Goal: Information Seeking & Learning: Learn about a topic

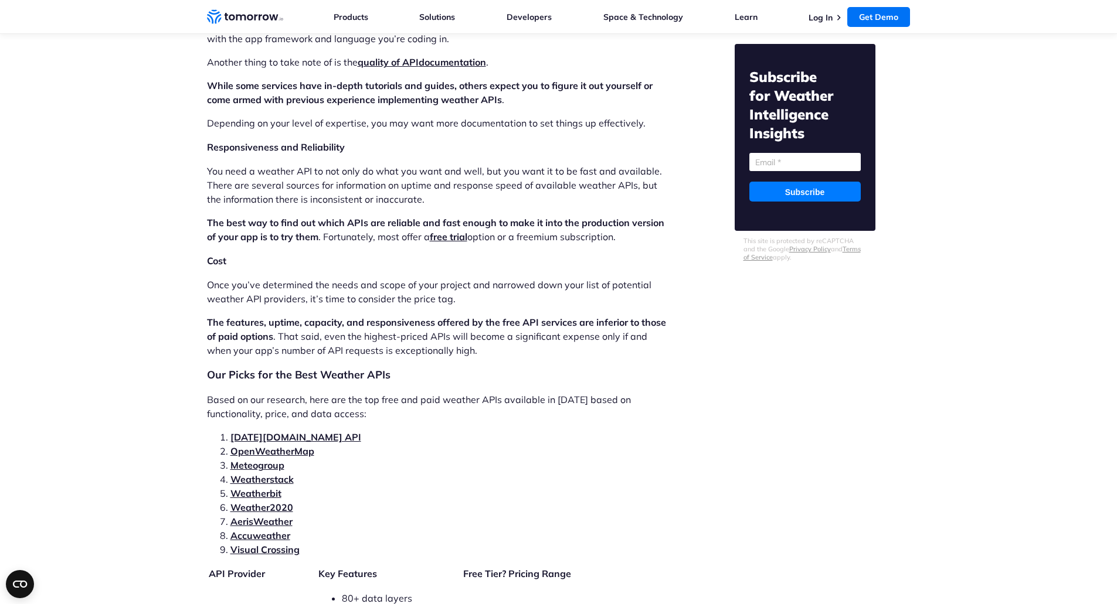
scroll to position [2164, 0]
click at [284, 430] on link "Tomorrow.io API" at bounding box center [295, 436] width 131 height 12
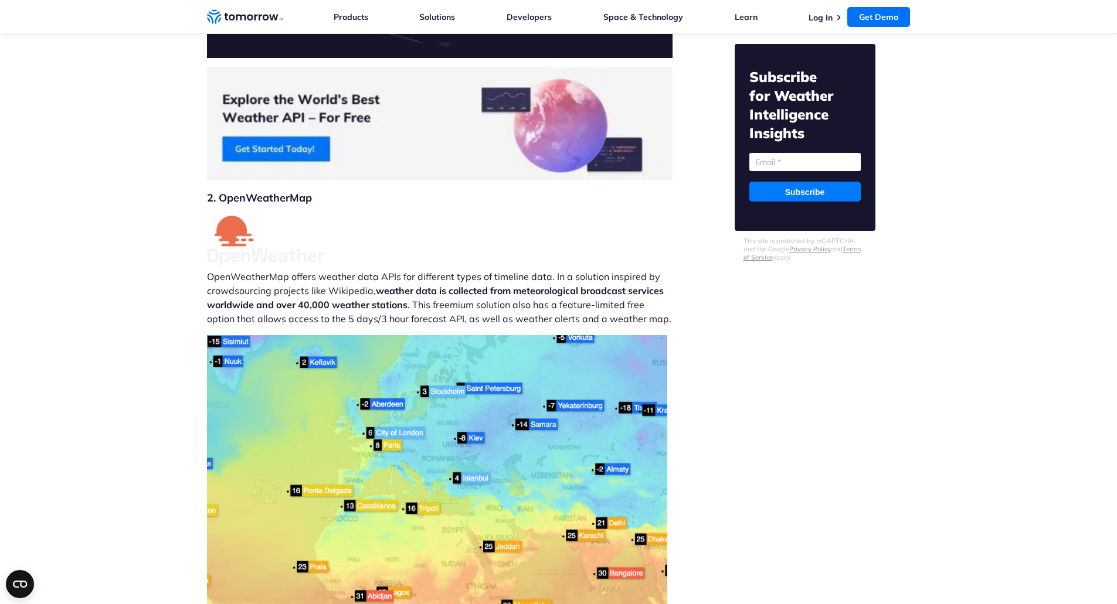
scroll to position [4348, 0]
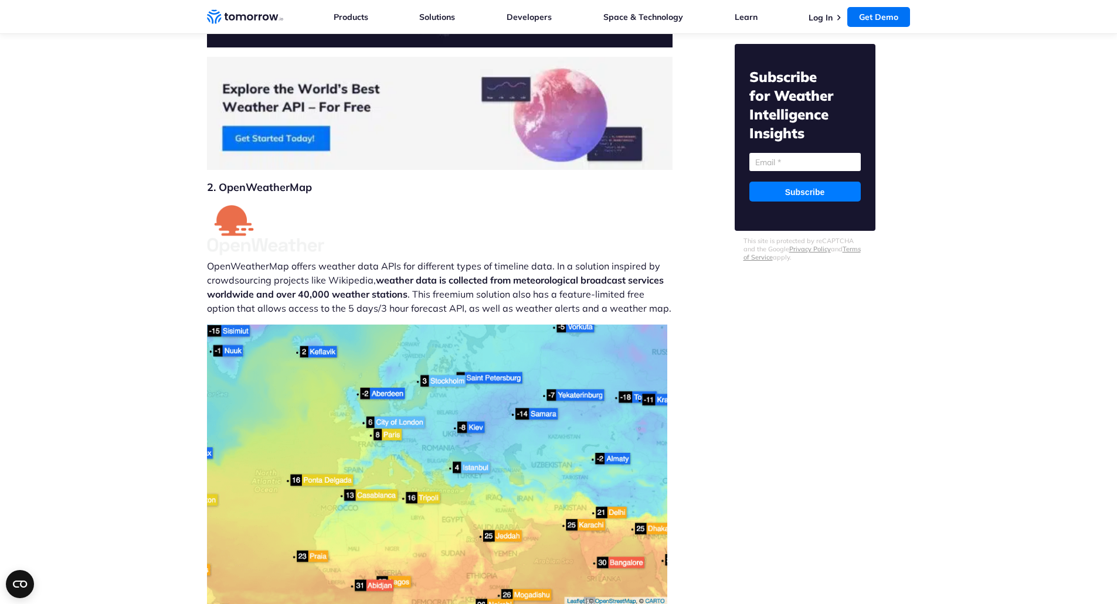
click at [414, 250] on p "OpenWeatherMap offers weather data APIs for different types of timeline data. I…" at bounding box center [440, 260] width 466 height 110
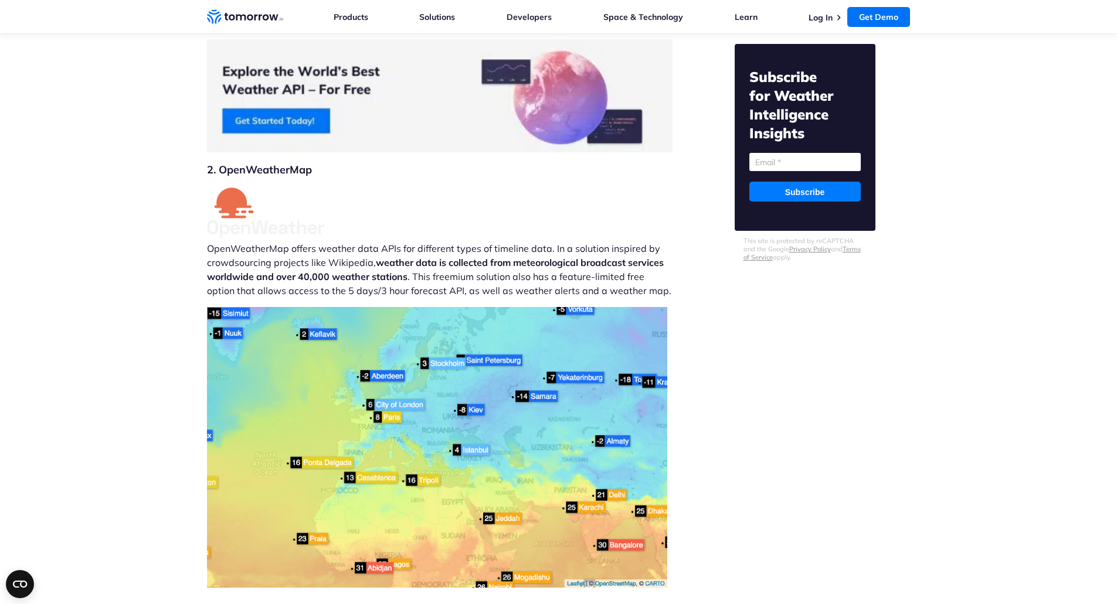
scroll to position [4367, 0]
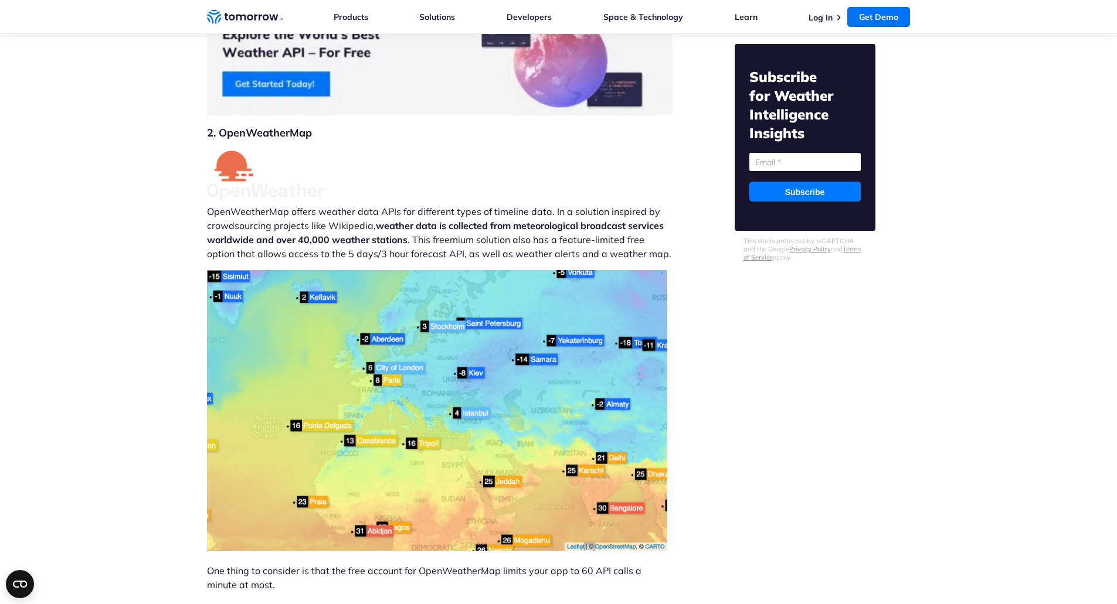
click at [414, 270] on img at bounding box center [437, 410] width 460 height 281
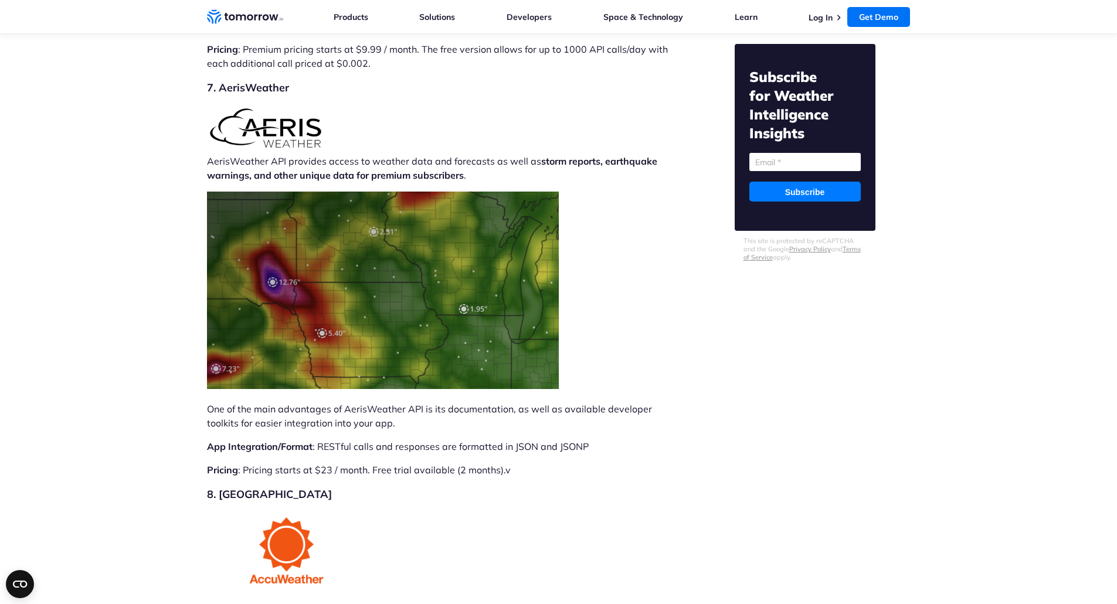
scroll to position [6735, 0]
drag, startPoint x: 414, startPoint y: 250, endPoint x: 720, endPoint y: 417, distance: 348.7
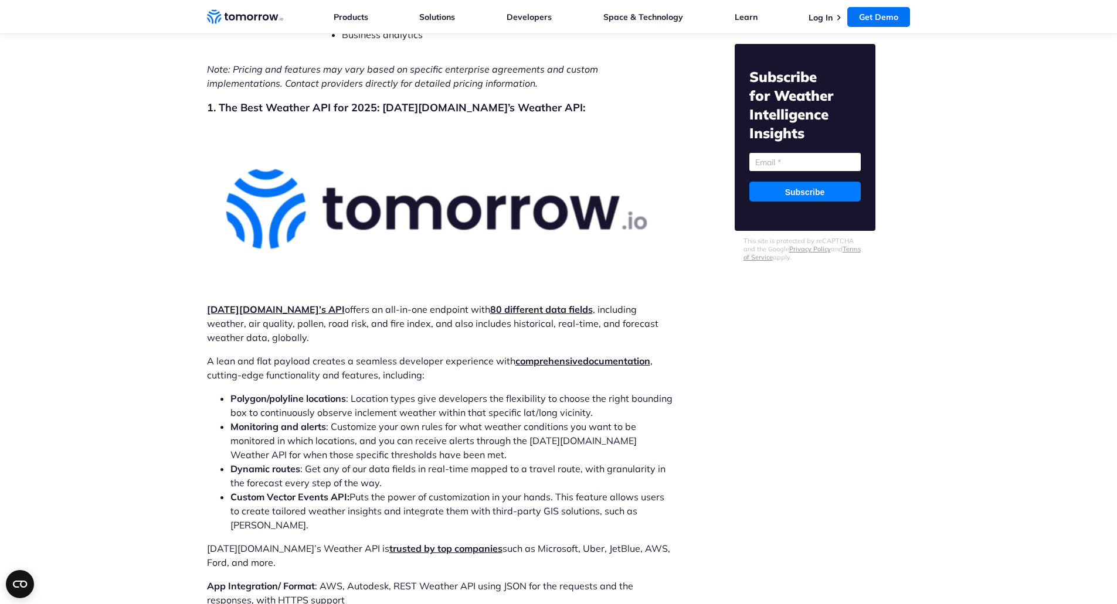
scroll to position [3388, 0]
click at [266, 304] on strong "Tomorrow.io’s API" at bounding box center [276, 310] width 138 height 12
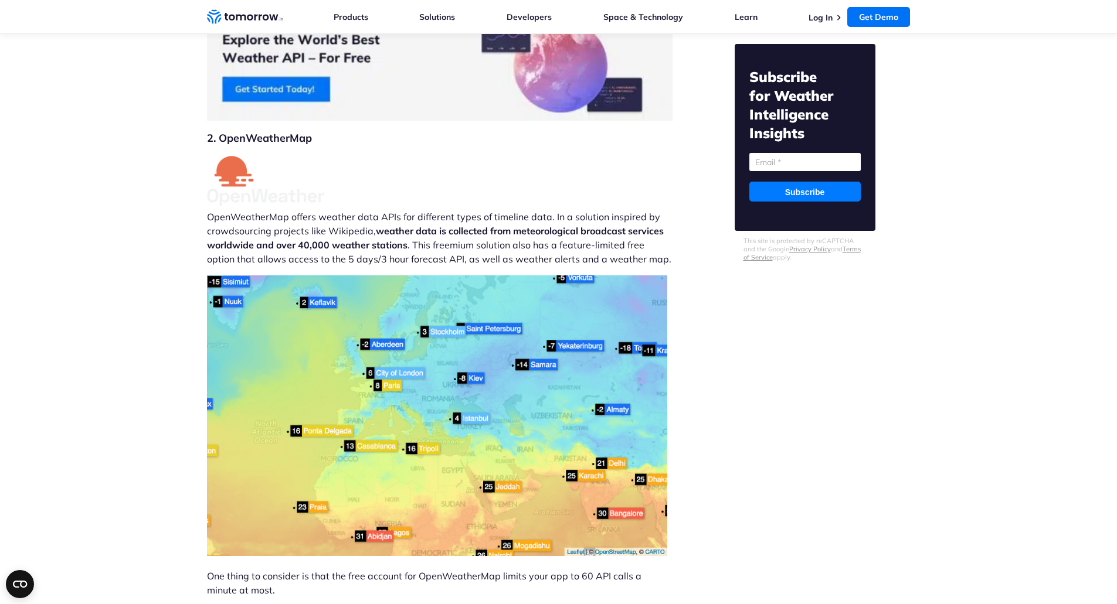
scroll to position [4398, 0]
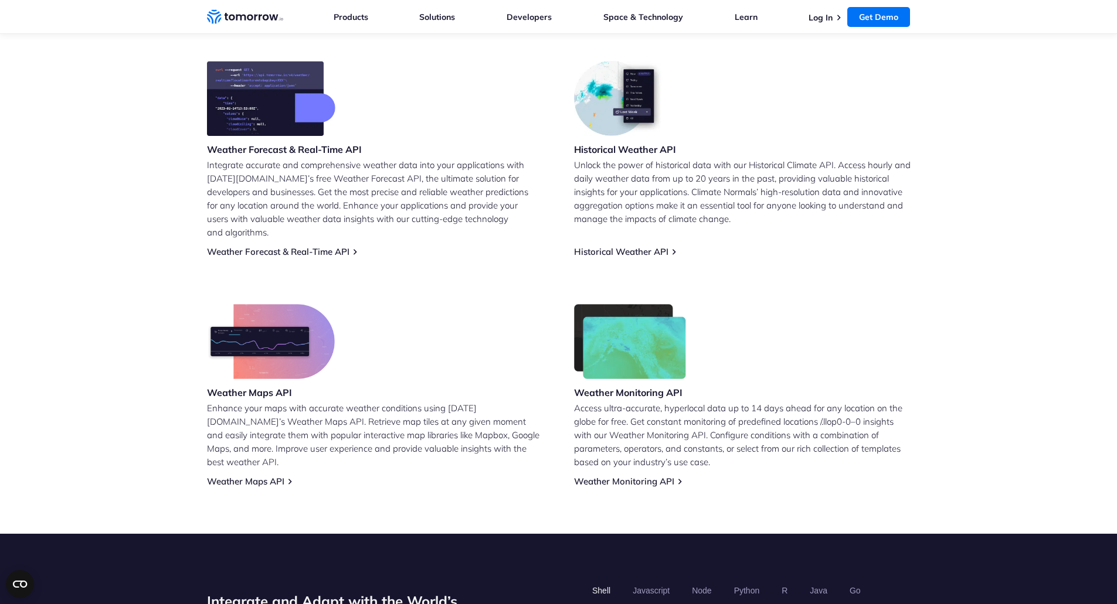
scroll to position [477, 0]
click at [637, 247] on link "Historical Weather API" at bounding box center [621, 252] width 94 height 11
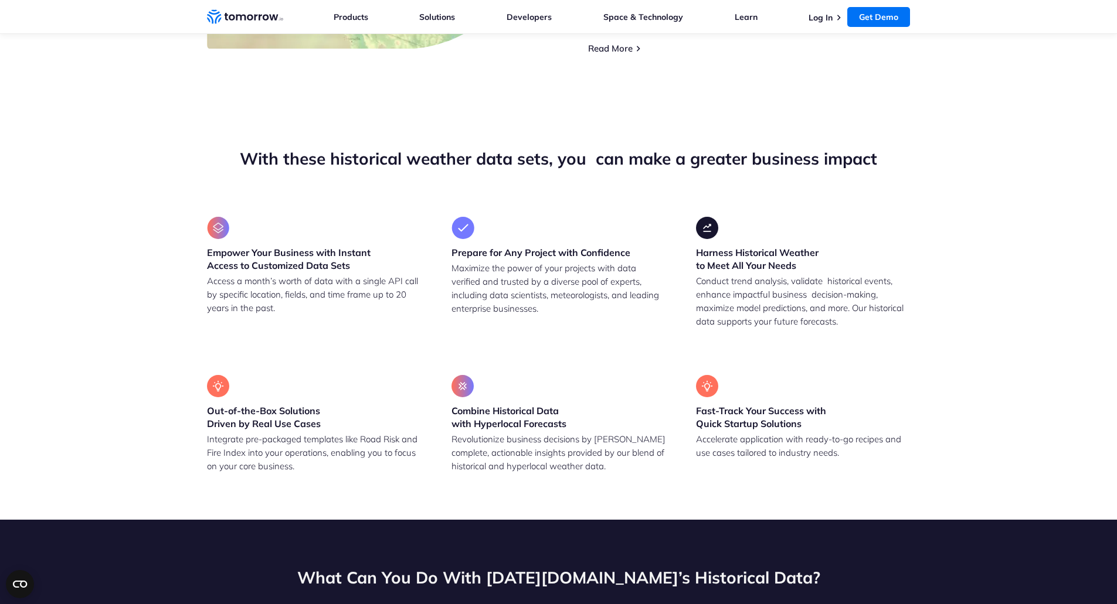
scroll to position [868, 0]
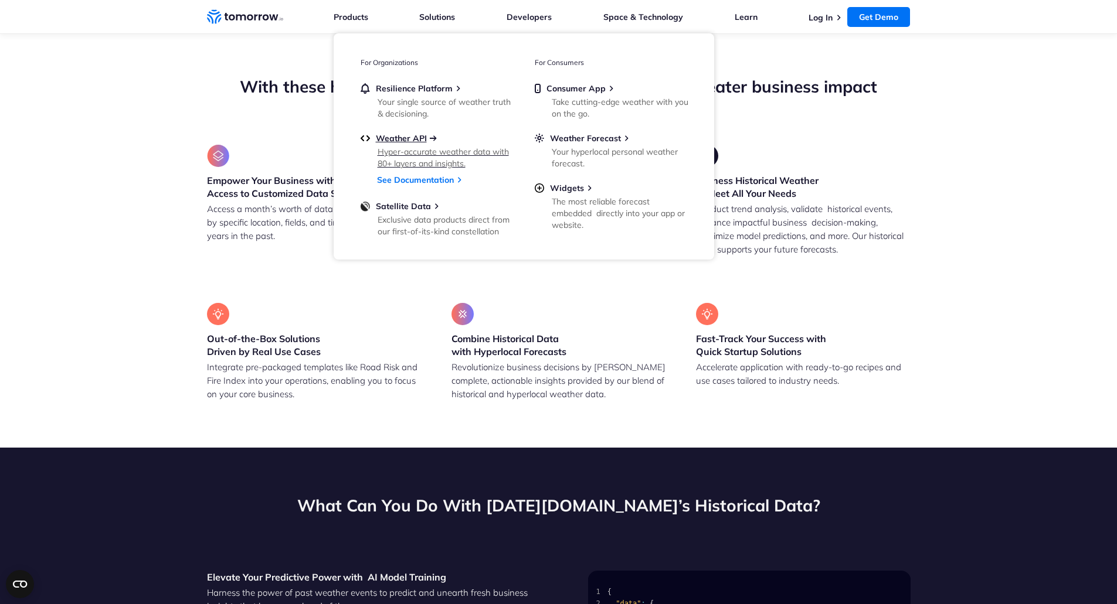
drag, startPoint x: 411, startPoint y: 133, endPoint x: 405, endPoint y: 135, distance: 6.3
click at [411, 133] on ul "Resilience Platform Your single source of weather truth & decisioning. Weather …" at bounding box center [437, 159] width 152 height 152
click at [398, 138] on span "Weather API" at bounding box center [401, 138] width 51 height 11
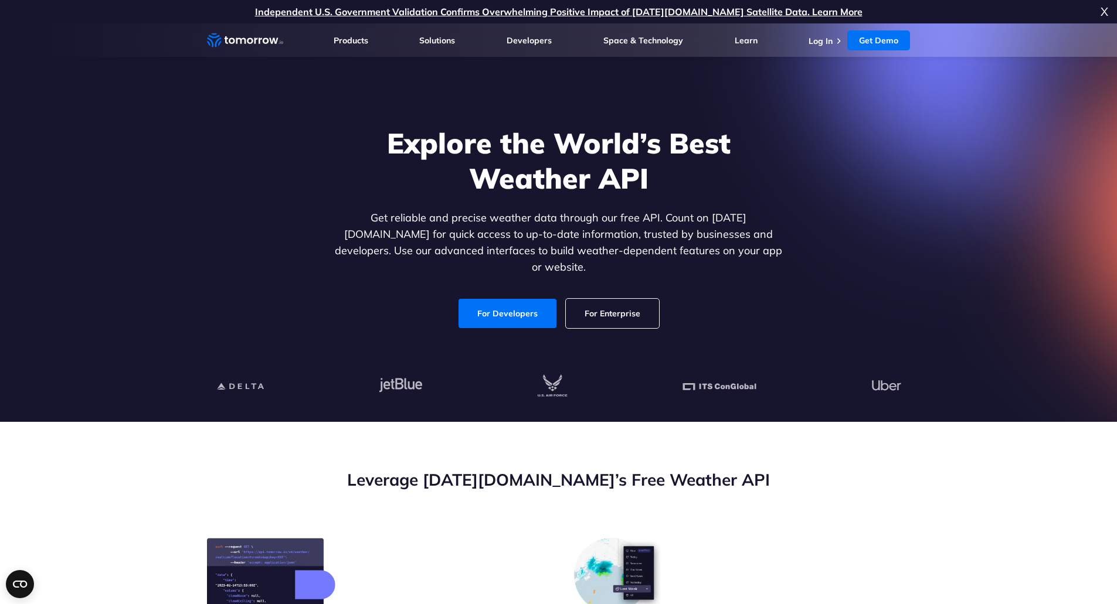
click at [620, 299] on link "For Enterprise" at bounding box center [612, 313] width 93 height 29
